Goal: Task Accomplishment & Management: Manage account settings

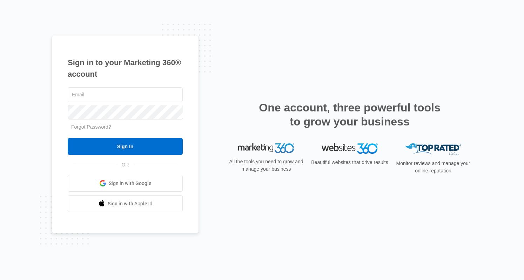
click at [128, 184] on span "Sign in with Google" at bounding box center [130, 183] width 43 height 7
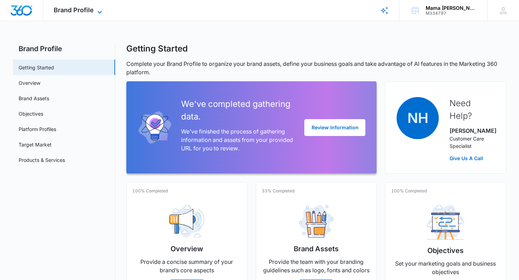
click at [75, 8] on span "Brand Profile" at bounding box center [74, 9] width 40 height 7
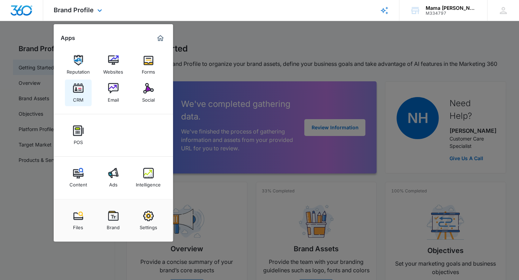
click at [79, 91] on img at bounding box center [78, 88] width 11 height 11
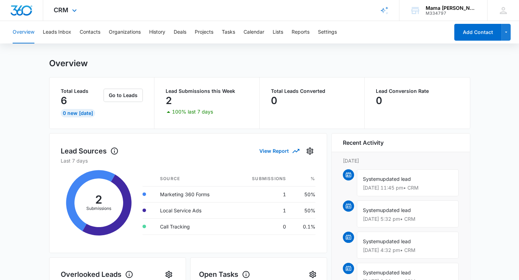
scroll to position [7, 0]
click at [51, 34] on button "Leads Inbox" at bounding box center [57, 32] width 28 height 22
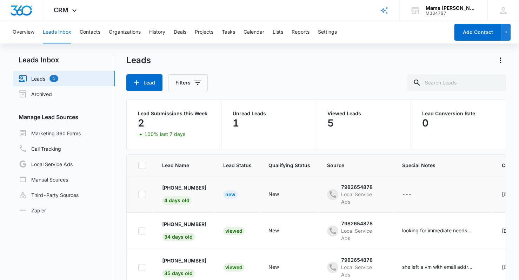
click at [142, 193] on icon at bounding box center [142, 194] width 4 height 3
click at [138, 194] on input "checkbox" at bounding box center [138, 194] width 0 height 0
checkbox input "true"
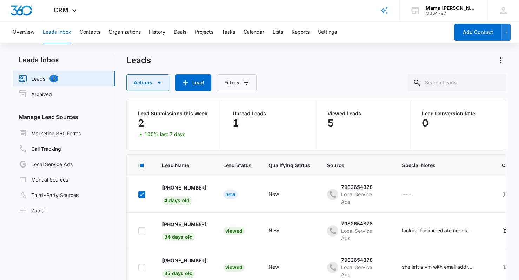
click at [164, 83] on button "Actions" at bounding box center [147, 82] width 43 height 17
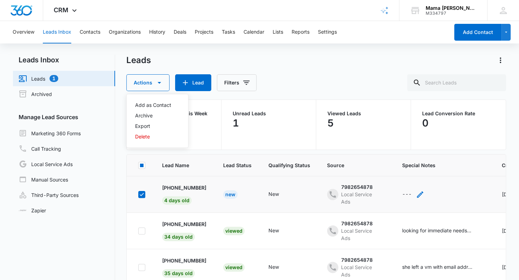
click at [418, 195] on icon "- - Select to Edit Field" at bounding box center [420, 195] width 8 height 8
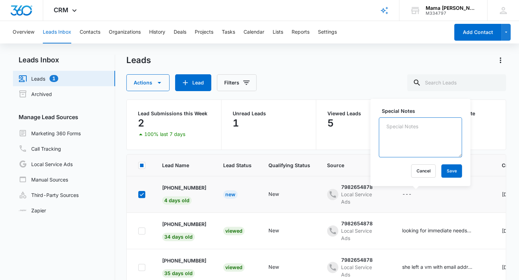
click at [399, 134] on textarea "Special Notes" at bounding box center [420, 138] width 83 height 40
type textarea "dead number"
click at [443, 170] on button "Save" at bounding box center [451, 171] width 21 height 13
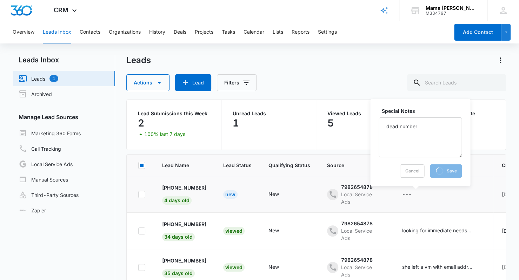
checkbox input "false"
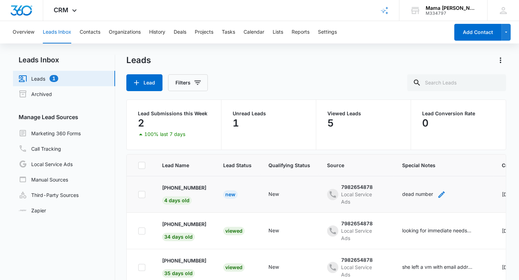
click at [444, 193] on icon "- - Select to Edit Field" at bounding box center [441, 195] width 8 height 8
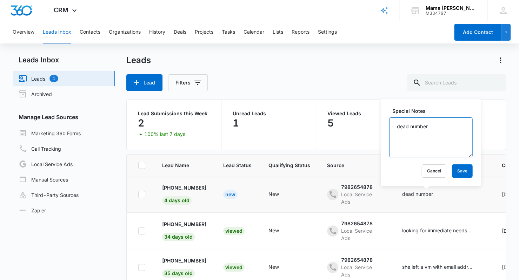
click at [436, 131] on textarea "dead number" at bounding box center [430, 138] width 83 height 40
type textarea "d"
type textarea "in [GEOGRAPHIC_DATA], too far of a commute"
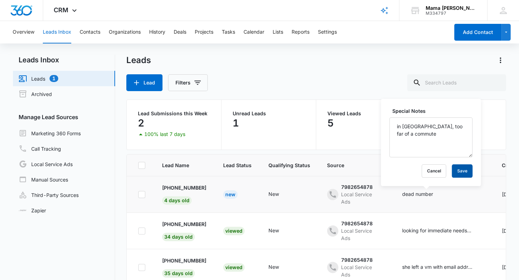
click at [452, 173] on button "Save" at bounding box center [462, 171] width 21 height 13
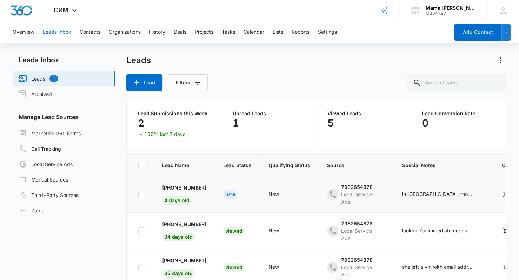
click at [232, 195] on div "New" at bounding box center [230, 195] width 14 height 8
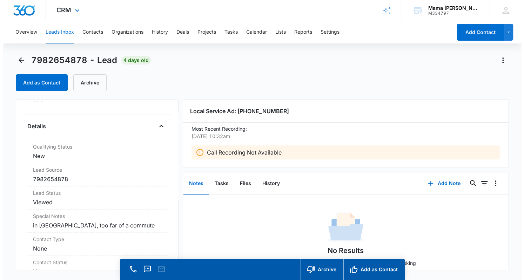
scroll to position [121, 0]
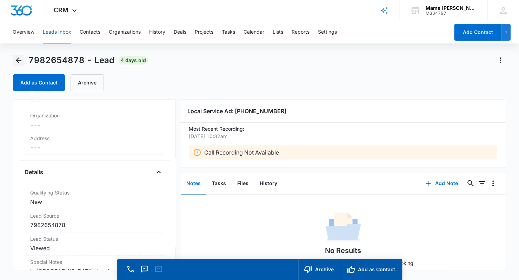
click at [19, 60] on icon "Back" at bounding box center [18, 60] width 8 height 8
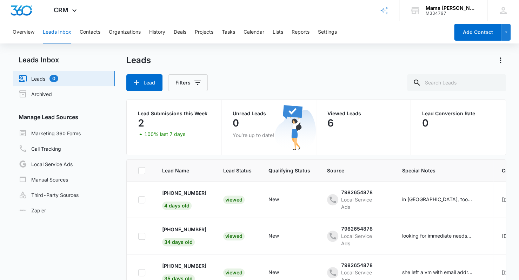
click at [39, 26] on div "Overview Leads Inbox Contacts Organizations History Deals Projects Tasks Calend…" at bounding box center [228, 32] width 441 height 22
click at [88, 33] on button "Contacts" at bounding box center [90, 32] width 21 height 22
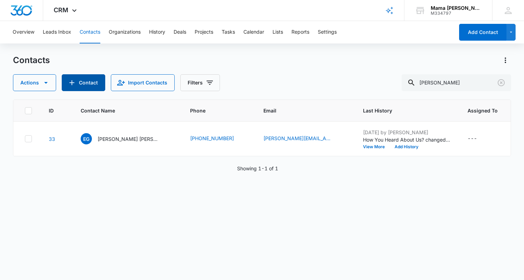
click at [81, 82] on button "Contact" at bounding box center [84, 82] width 44 height 17
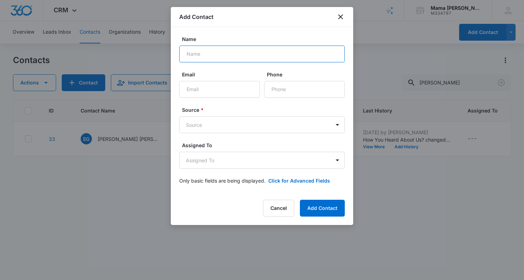
click at [222, 51] on input "Name" at bounding box center [262, 54] width 166 height 17
click at [222, 51] on input "S" at bounding box center [262, 54] width 166 height 17
type input "[PERSON_NAME]"
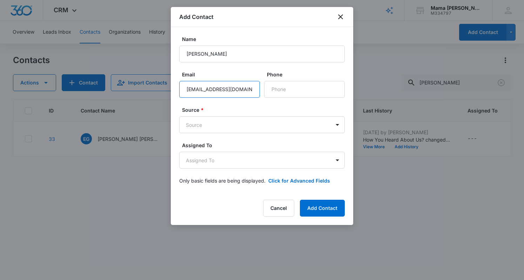
type input "[EMAIL_ADDRESS][DOMAIN_NAME]"
type input "[PHONE_NUMBER]"
click at [242, 120] on body "CRM Apps Reputation Websites Forms CRM Email Social POS Content Ads Intelligenc…" at bounding box center [262, 140] width 524 height 280
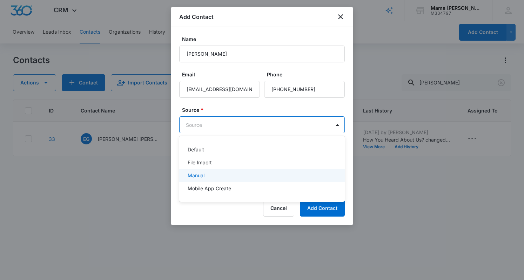
click at [229, 176] on div "Manual" at bounding box center [261, 175] width 147 height 7
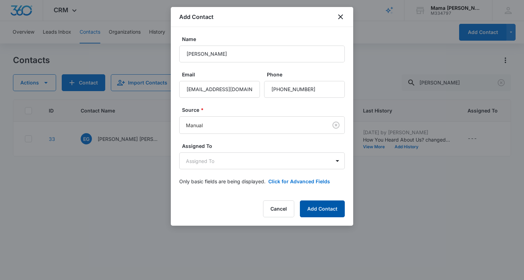
click at [309, 209] on button "Add Contact" at bounding box center [322, 209] width 45 height 17
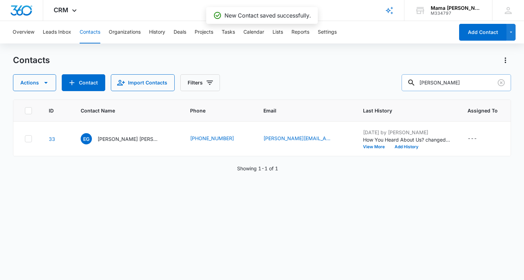
click at [467, 86] on input "[PERSON_NAME]" at bounding box center [456, 82] width 109 height 17
type input "[PERSON_NAME]"
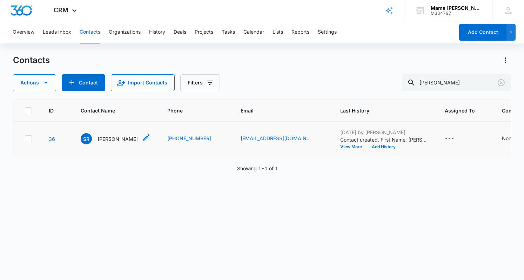
click at [114, 138] on p "[PERSON_NAME]" at bounding box center [118, 138] width 40 height 7
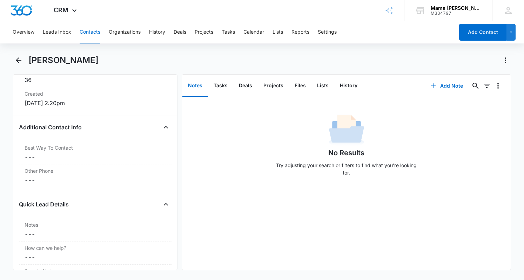
scroll to position [476, 0]
click at [38, 230] on dd "Cancel Save Changes ---" at bounding box center [95, 234] width 141 height 8
click at [39, 233] on textarea "Notes" at bounding box center [95, 251] width 144 height 40
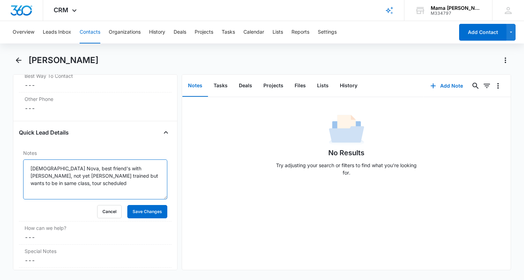
scroll to position [548, 0]
type textarea "[DEMOGRAPHIC_DATA] Nova, best friend's with [PERSON_NAME], not yet [PERSON_NAME…"
click at [146, 208] on button "Save Changes" at bounding box center [147, 211] width 40 height 13
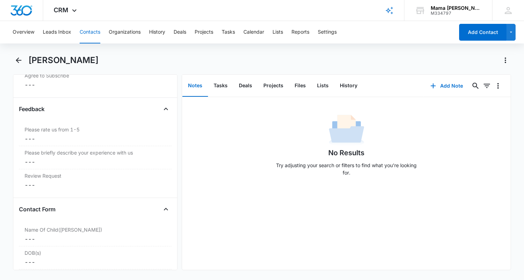
scroll to position [827, 0]
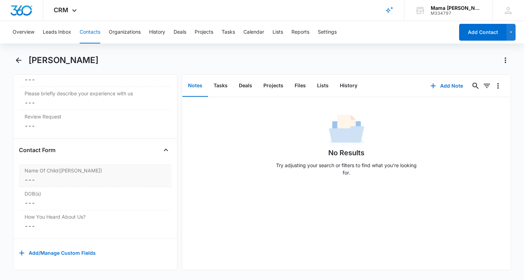
click at [49, 176] on dd "Cancel Save Changes ---" at bounding box center [95, 180] width 141 height 8
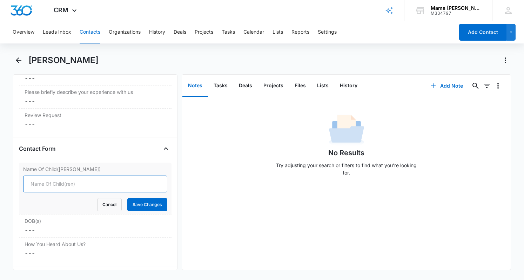
click at [78, 184] on input "Name Of Child([PERSON_NAME])" at bounding box center [95, 184] width 144 height 17
type input "Nova"
click at [144, 199] on button "Save Changes" at bounding box center [147, 204] width 40 height 13
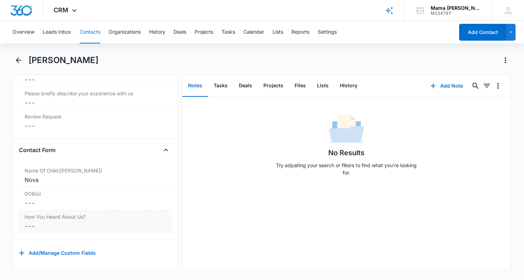
click at [40, 222] on dd "Cancel Save Changes ---" at bounding box center [95, 226] width 141 height 8
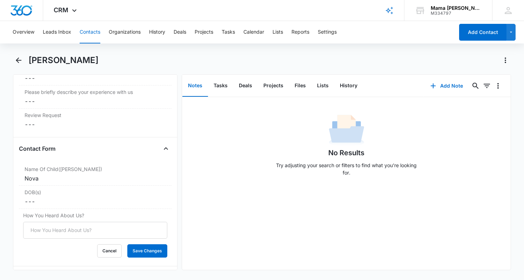
click at [41, 225] on input "How You Heard About Us?" at bounding box center [95, 230] width 144 height 17
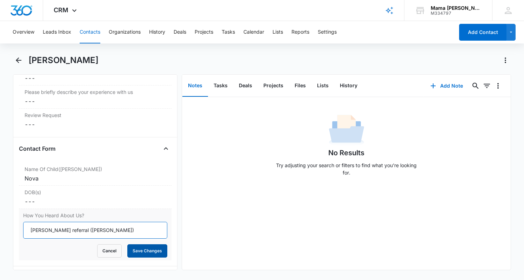
type input "[PERSON_NAME] referral ([PERSON_NAME])"
click at [143, 248] on button "Save Changes" at bounding box center [147, 251] width 40 height 13
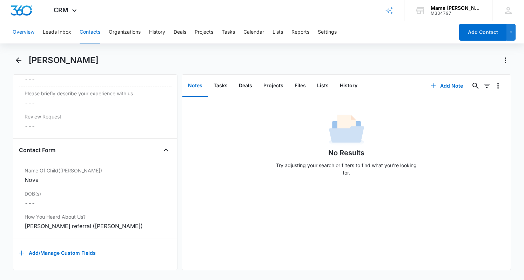
click at [32, 34] on button "Overview" at bounding box center [24, 32] width 22 height 22
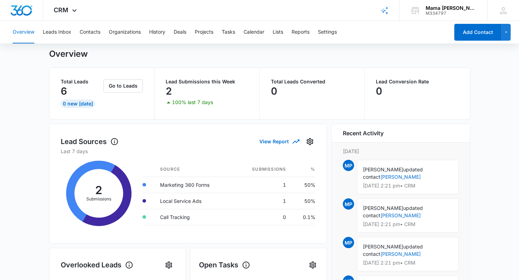
scroll to position [19, 0]
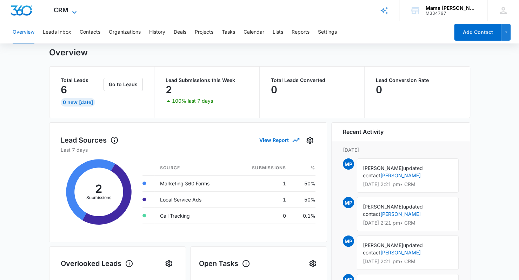
click at [75, 9] on icon at bounding box center [74, 12] width 8 height 8
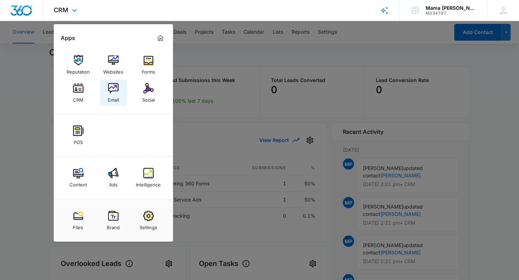
click at [110, 94] on img at bounding box center [113, 88] width 11 height 11
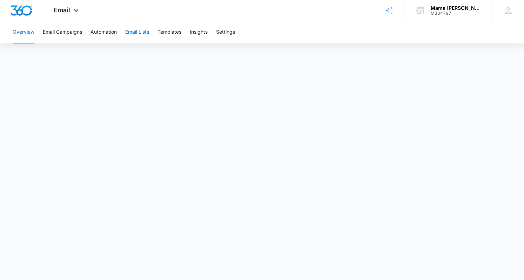
click at [134, 34] on button "Email Lists" at bounding box center [137, 32] width 24 height 22
